Goal: Task Accomplishment & Management: Complete application form

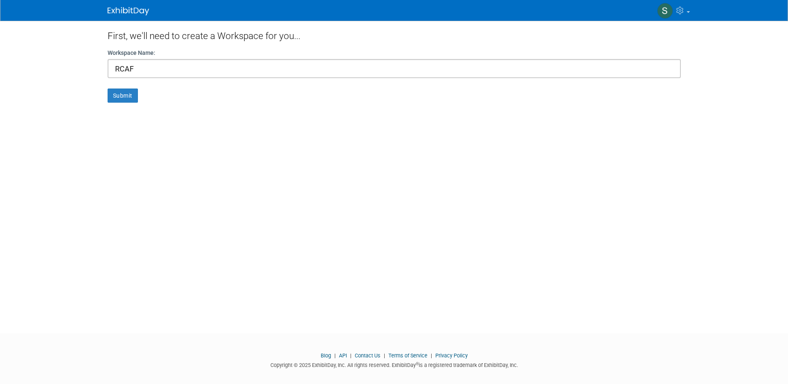
type input "RCAF"
click at [108, 88] on button "Submit" at bounding box center [123, 95] width 30 height 14
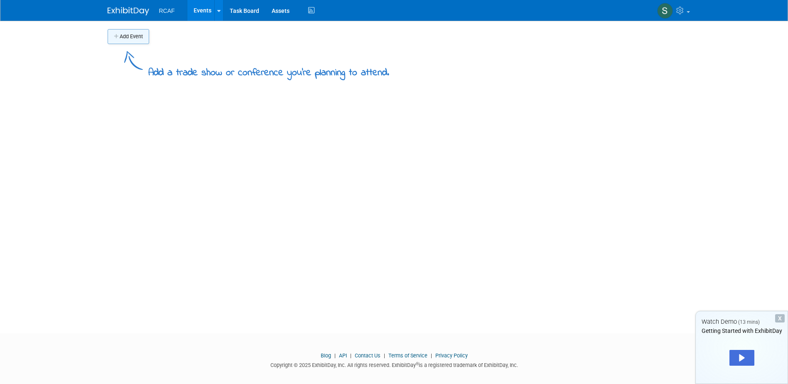
click at [128, 40] on button "Add Event" at bounding box center [129, 36] width 42 height 15
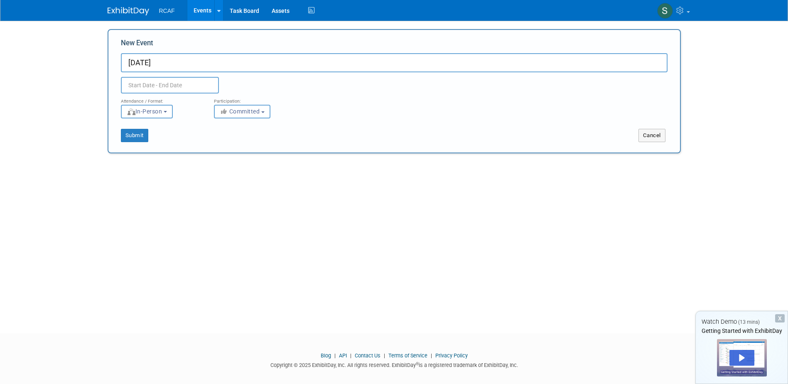
type input "[DATE]"
click at [146, 85] on input "text" at bounding box center [170, 85] width 98 height 17
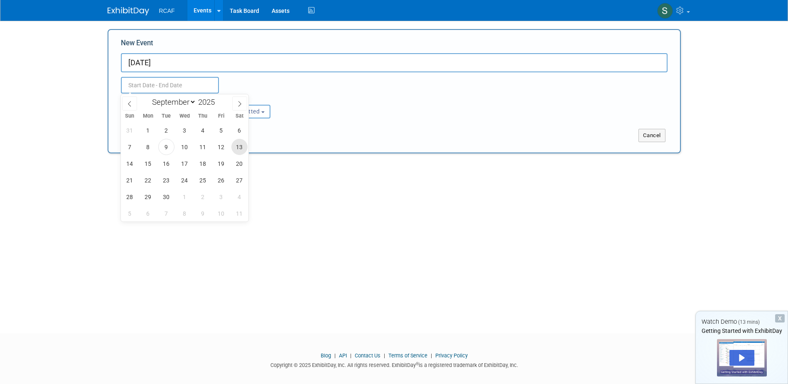
click at [242, 147] on span "13" at bounding box center [239, 147] width 16 height 16
click at [241, 150] on span "13" at bounding box center [239, 147] width 16 height 16
type input "[DATE] to [DATE]"
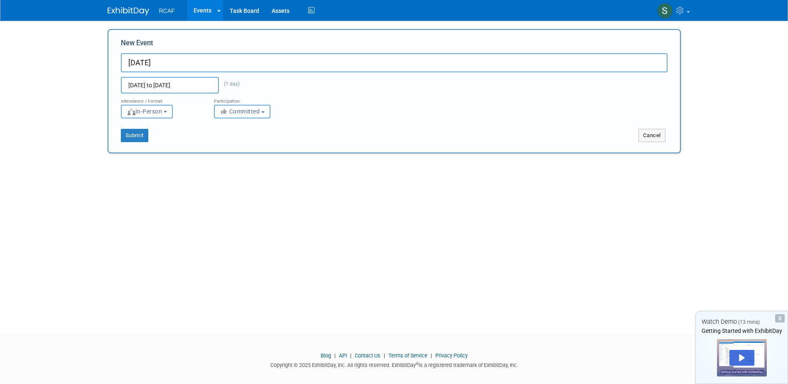
click at [241, 111] on span "Committed" at bounding box center [240, 111] width 40 height 7
click at [136, 133] on button "Submit" at bounding box center [134, 135] width 27 height 13
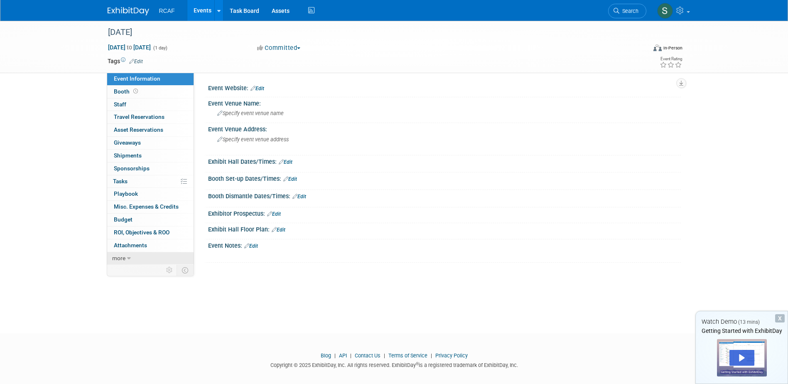
click at [126, 258] on link "more" at bounding box center [150, 258] width 86 height 12
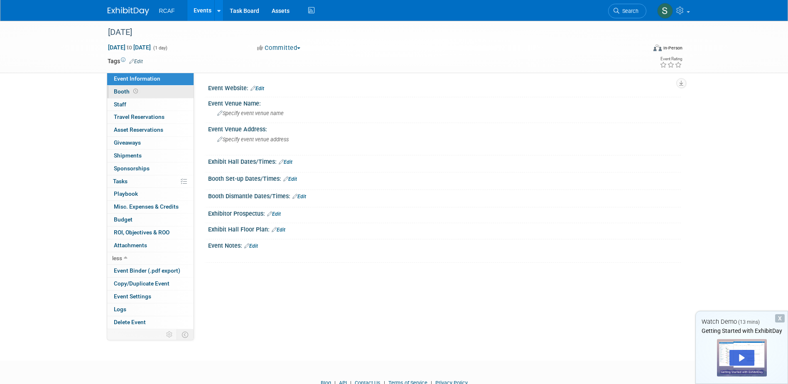
click at [121, 91] on span "Booth" at bounding box center [127, 91] width 26 height 7
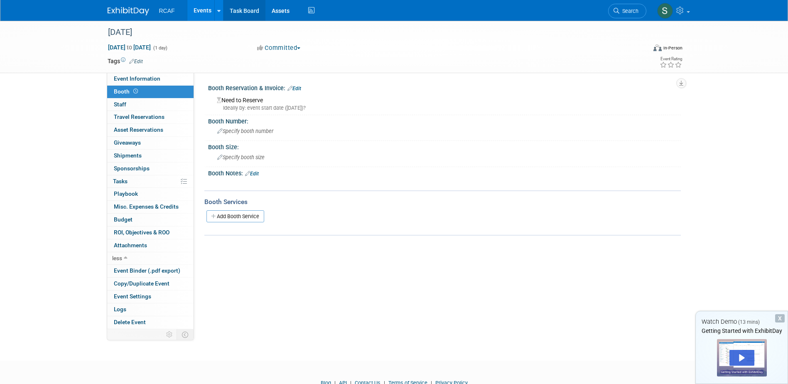
click at [238, 10] on link "Task Board" at bounding box center [245, 10] width 42 height 21
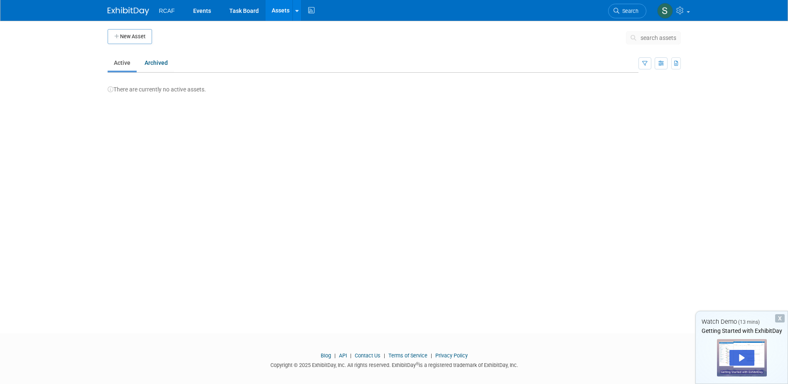
click at [122, 9] on img at bounding box center [129, 11] width 42 height 8
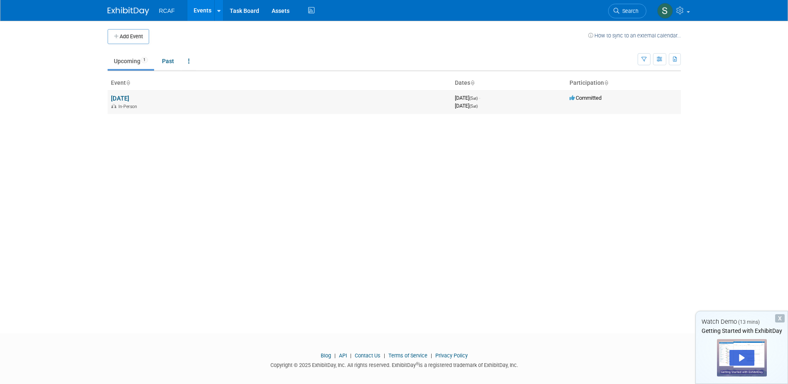
click at [182, 111] on td "Family Day In-Person" at bounding box center [280, 102] width 344 height 24
click at [112, 97] on link "[DATE]" at bounding box center [120, 98] width 18 height 7
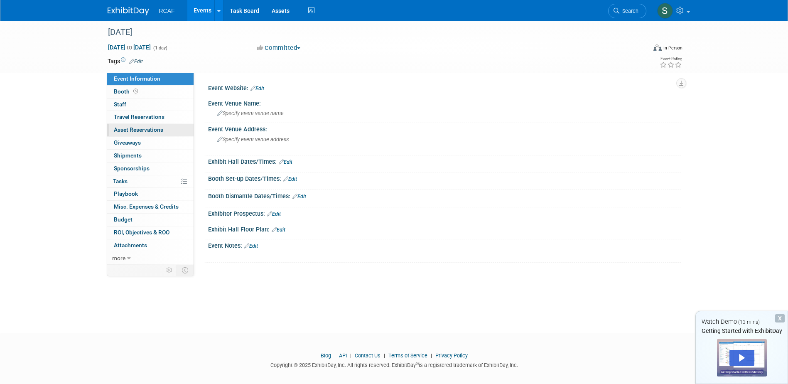
click at [149, 128] on span "Asset Reservations 0" at bounding box center [138, 129] width 49 height 7
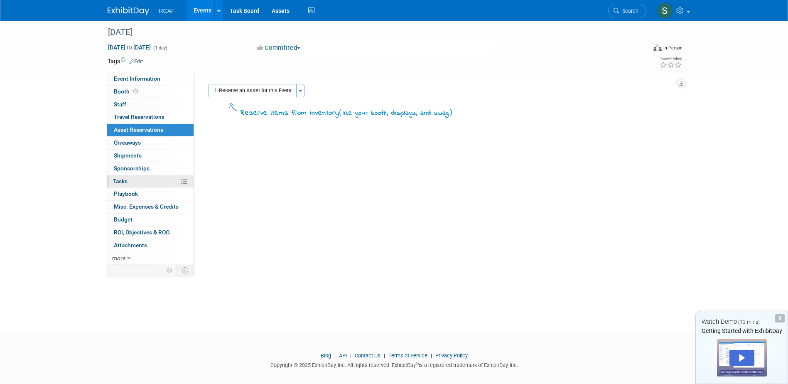
click at [140, 182] on link "0% Tasks 0%" at bounding box center [150, 181] width 86 height 12
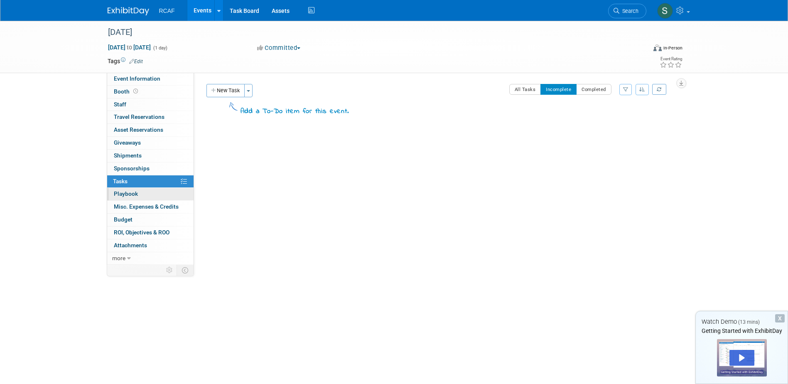
click at [140, 192] on link "0 Playbook 0" at bounding box center [150, 194] width 86 height 12
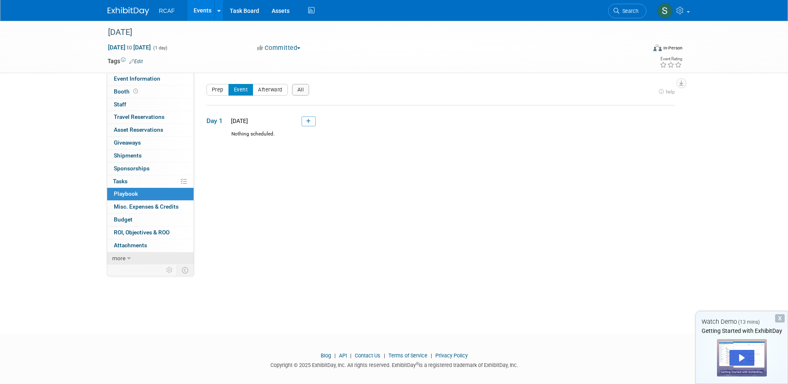
click at [130, 259] on icon at bounding box center [129, 259] width 4 height 6
